Goal: Navigation & Orientation: Find specific page/section

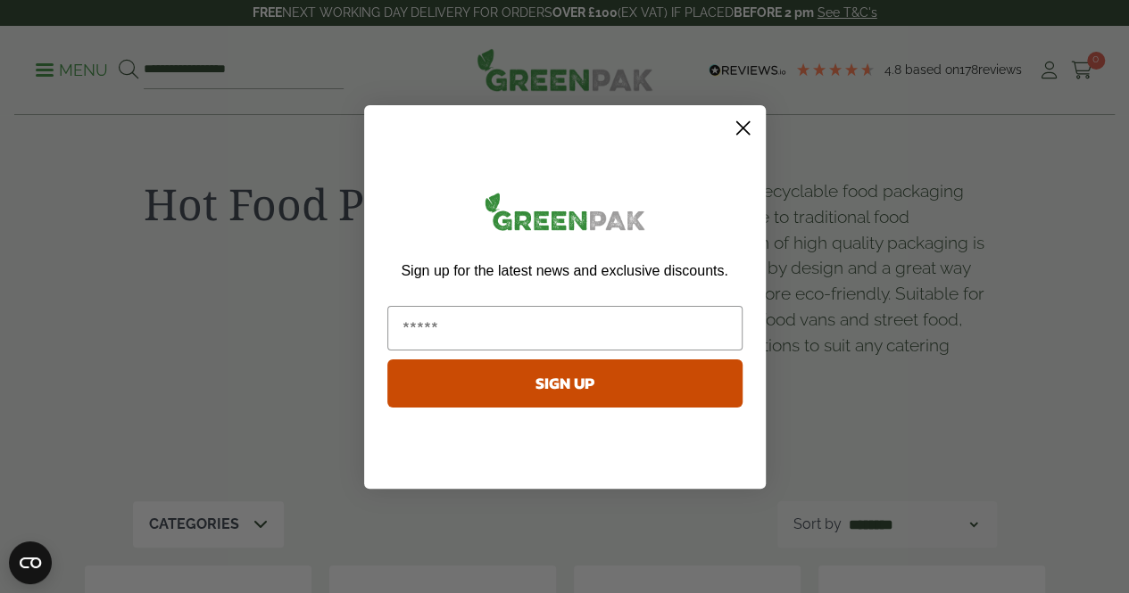
click at [741, 129] on icon "Close dialog" at bounding box center [742, 127] width 12 height 12
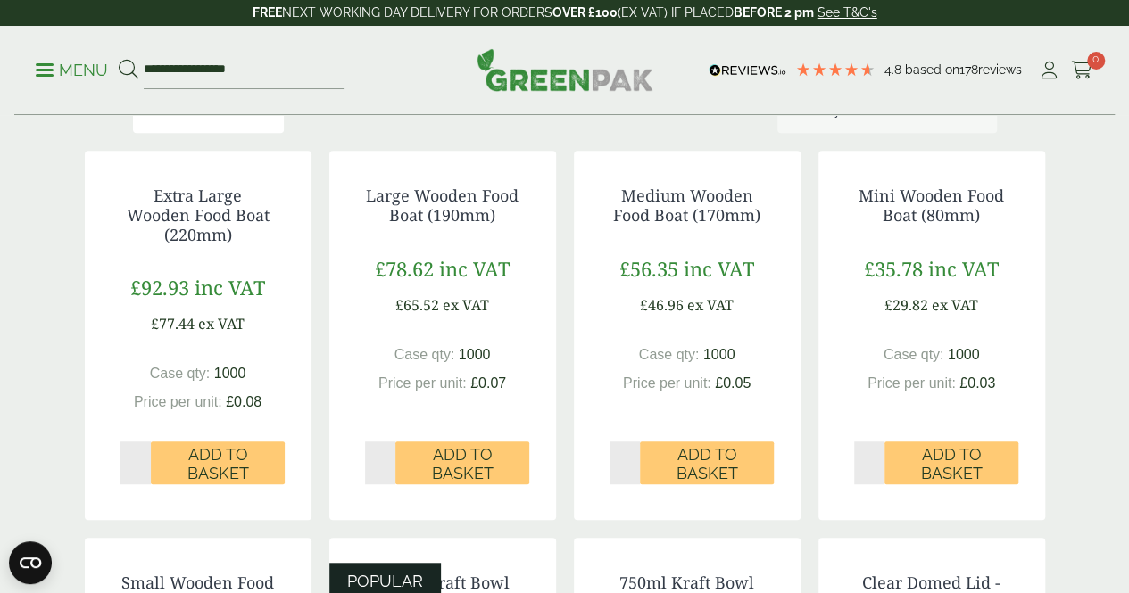
scroll to position [417, 0]
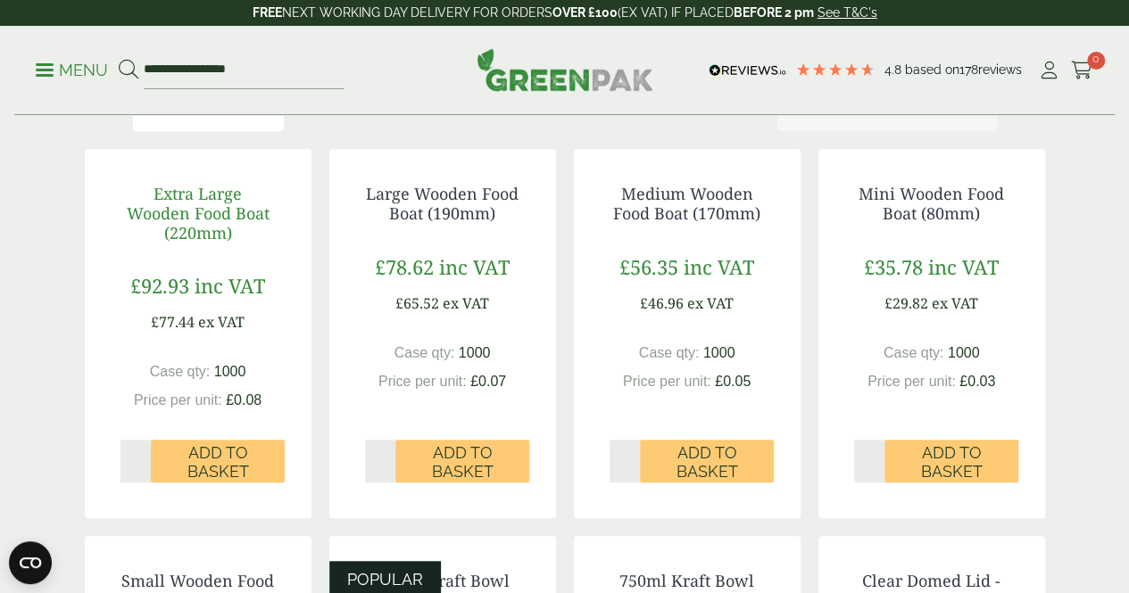
click at [225, 243] on link "Extra Large Wooden Food Boat (220mm)" at bounding box center [198, 213] width 143 height 60
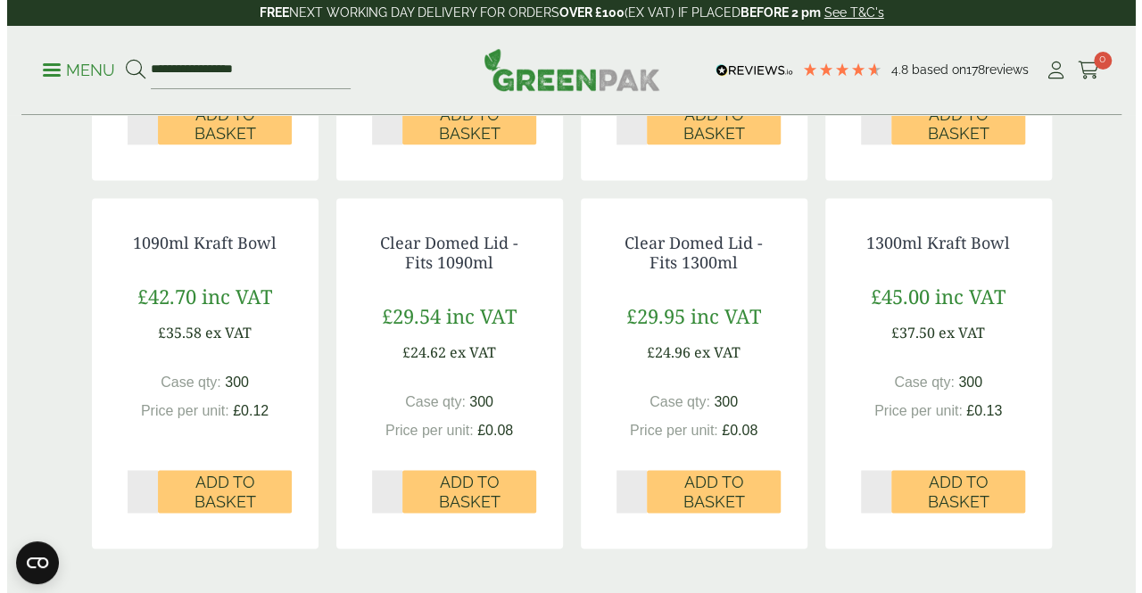
scroll to position [1134, 0]
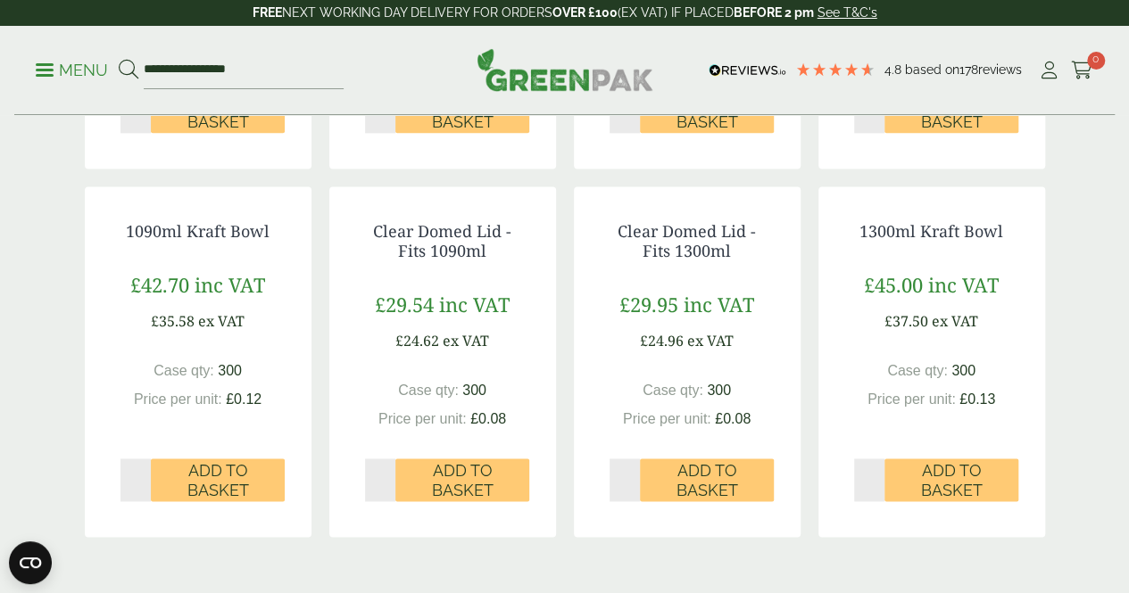
click at [48, 64] on link "Menu" at bounding box center [72, 69] width 72 height 18
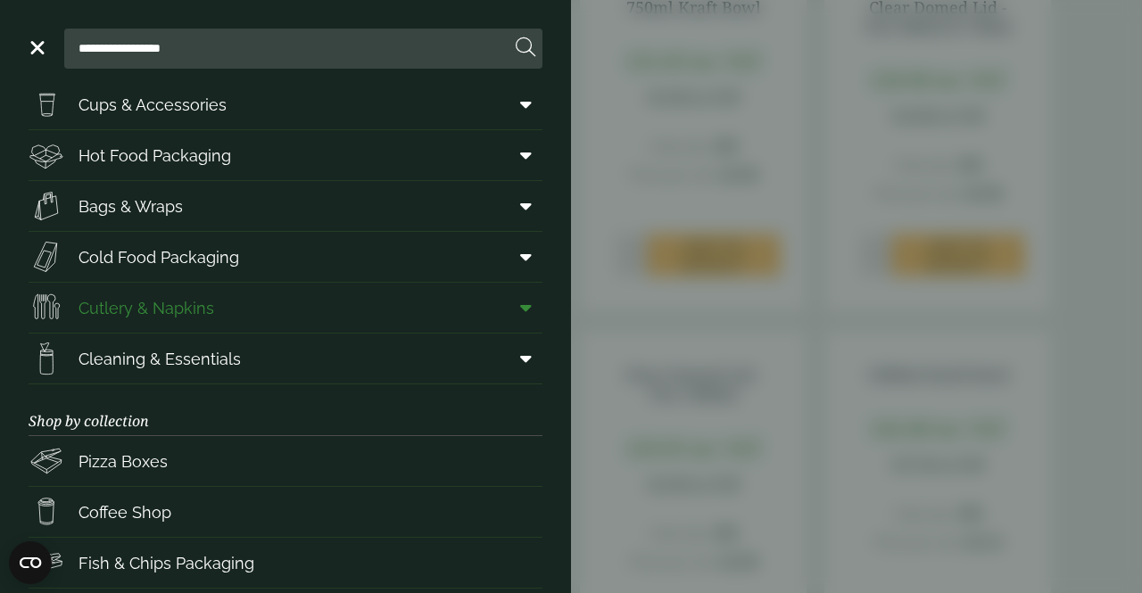
scroll to position [61, 0]
click at [195, 319] on span "Cutlery & Napkins" at bounding box center [147, 310] width 136 height 24
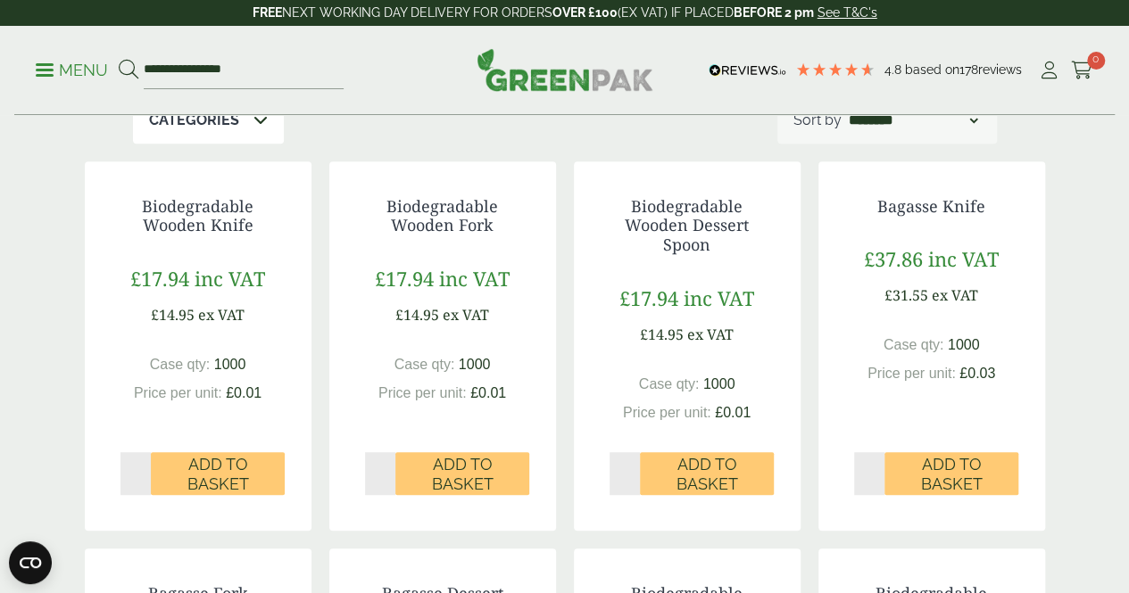
scroll to position [336, 0]
click at [466, 236] on link "Biodegradable Wooden Fork" at bounding box center [442, 215] width 112 height 41
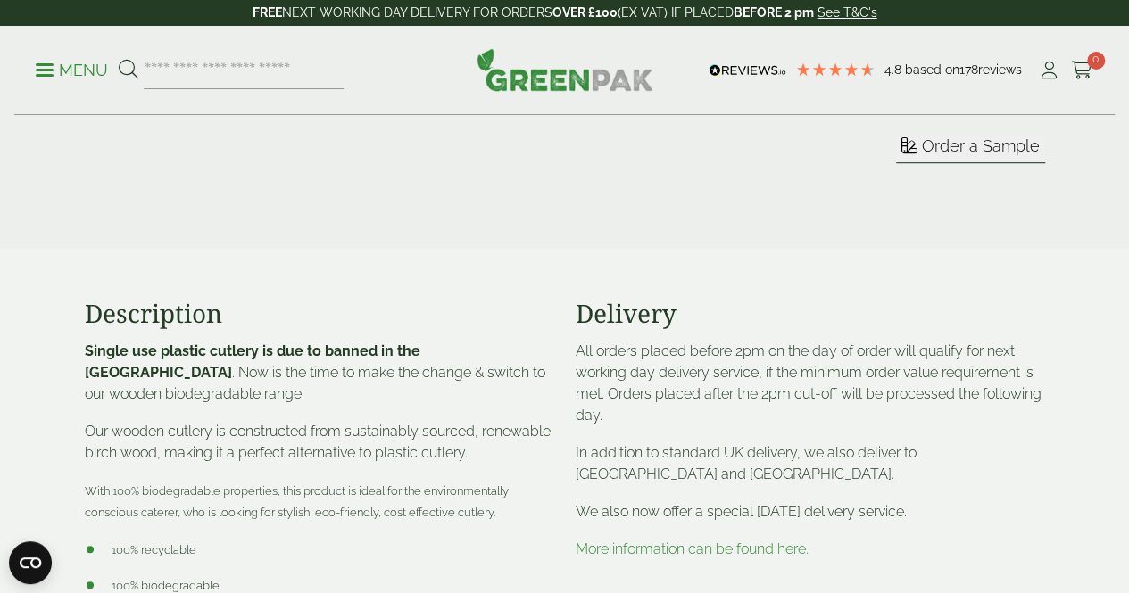
scroll to position [532, 0]
